Goal: Task Accomplishment & Management: Complete application form

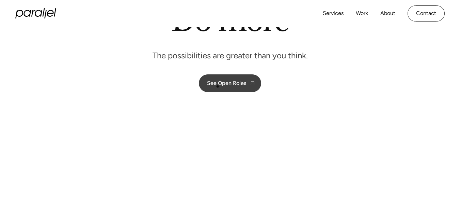
click at [227, 80] on div "See Open Roles" at bounding box center [226, 83] width 39 height 6
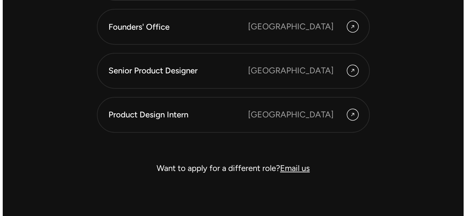
scroll to position [1959, 0]
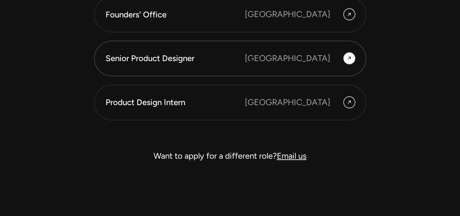
click at [245, 60] on div "Senior Product Designer" at bounding box center [175, 58] width 139 height 12
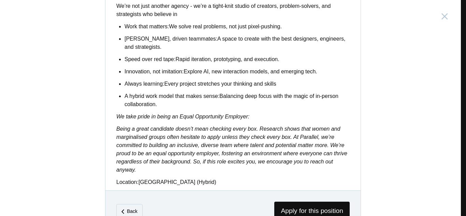
scroll to position [605, 0]
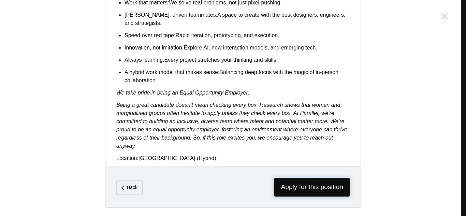
click at [310, 184] on span "Apply for this position" at bounding box center [311, 187] width 75 height 19
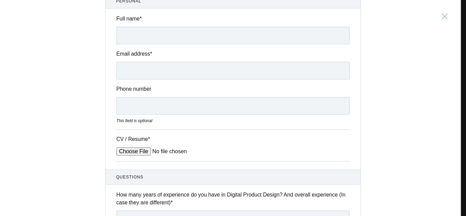
scroll to position [68, 0]
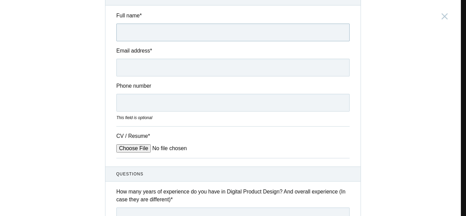
click at [138, 33] on input "Full name *" at bounding box center [232, 33] width 233 height 18
type input "[PERSON_NAME] B"
type input "[EMAIL_ADDRESS][DOMAIN_NAME]"
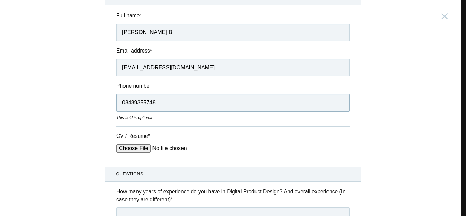
click at [124, 104] on input "08489355748" at bounding box center [232, 103] width 233 height 18
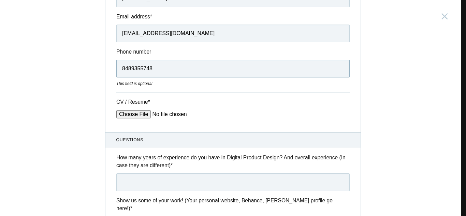
scroll to position [136, 0]
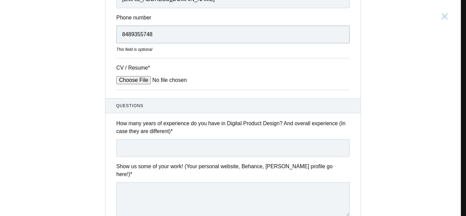
type input "8489355748"
click at [126, 80] on input "CV / Resume *" at bounding box center [167, 80] width 103 height 8
type input "C:\fakepath\B.Deebak_Resume_2025.pdf"
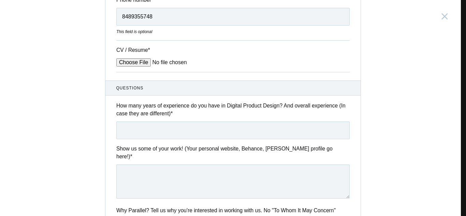
scroll to position [170, 0]
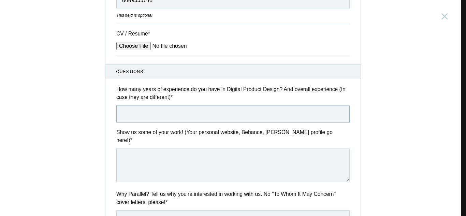
click at [182, 112] on input "text" at bounding box center [232, 114] width 233 height 18
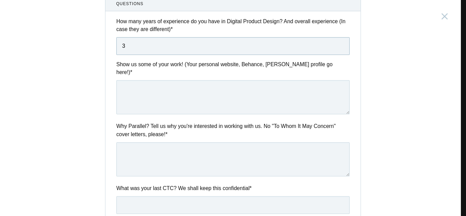
scroll to position [239, 0]
type input "3"
click at [154, 85] on textarea at bounding box center [232, 97] width 233 height 34
paste textarea "[URL][PERSON_NAME][DOMAIN_NAME]"
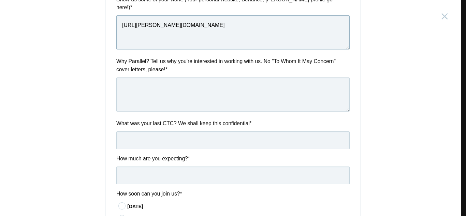
scroll to position [307, 0]
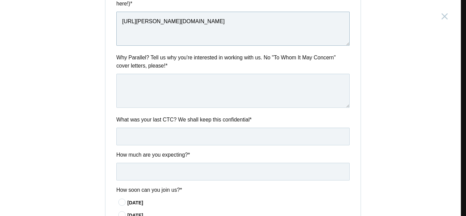
type textarea "[URL][PERSON_NAME][DOMAIN_NAME]"
click at [163, 78] on textarea at bounding box center [232, 91] width 233 height 34
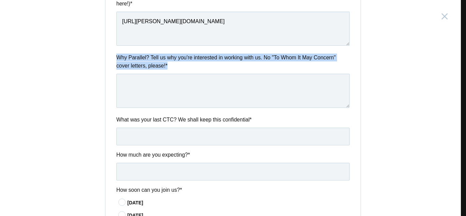
drag, startPoint x: 168, startPoint y: 57, endPoint x: 112, endPoint y: 49, distance: 56.1
click at [112, 54] on div "Why Parallel? Tell us why you're interested in working with us. No "To Whom It …" at bounding box center [232, 82] width 255 height 56
copy label "Why Parallel? Tell us why you're interested in working with us. No "To Whom It …"
click at [164, 74] on textarea at bounding box center [232, 91] width 233 height 34
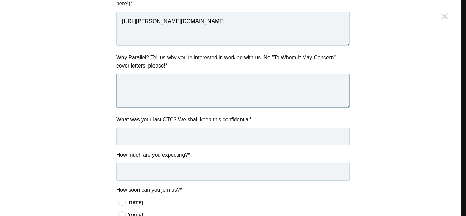
paste textarea "I admire how Parallel focuses on building thoughtful, user-centric solutions an…"
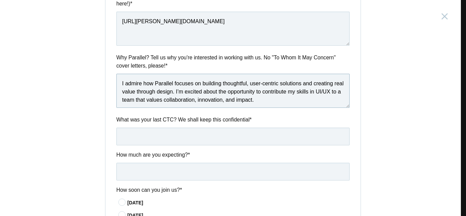
scroll to position [2, 0]
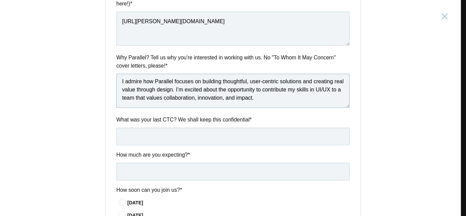
type textarea "I admire how Parallel focuses on building thoughtful, user-centric solutions an…"
click at [153, 127] on input "text" at bounding box center [232, 136] width 233 height 18
type input "400000"
click at [149, 164] on input "text" at bounding box center [232, 172] width 233 height 18
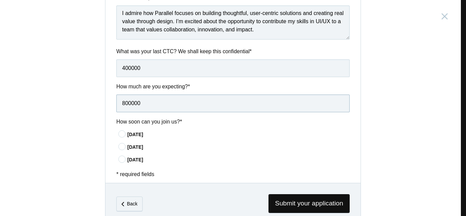
scroll to position [383, 0]
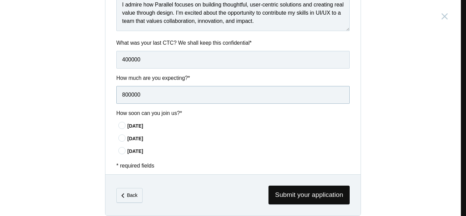
type input "800000"
click at [119, 123] on icon at bounding box center [122, 125] width 13 height 4
click at [0, 0] on input"] "[DATE]" at bounding box center [0, 0] width 0 height 0
click at [291, 185] on span "Submit your application" at bounding box center [308, 194] width 81 height 19
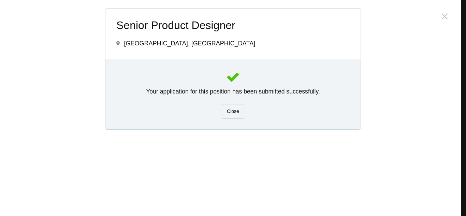
scroll to position [0, 0]
